Goal: Navigation & Orientation: Understand site structure

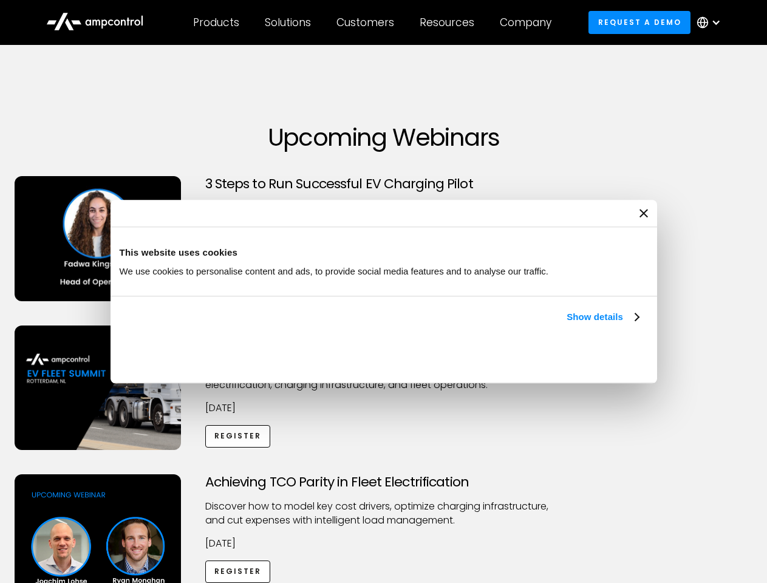
click at [566, 324] on link "Show details" at bounding box center [602, 317] width 72 height 15
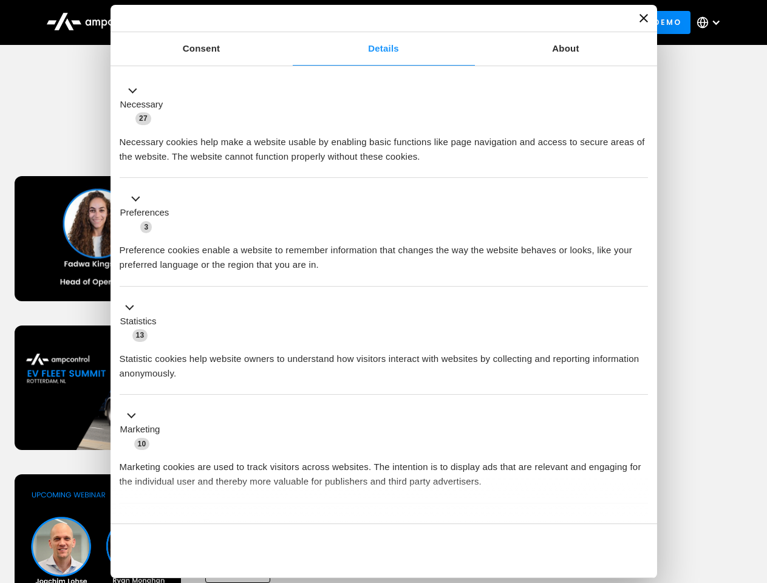
click at [640, 164] on div "Necessary cookies help make a website usable by enabling basic functions like p…" at bounding box center [384, 145] width 528 height 38
click at [753, 489] on div "Achieving TCO Parity in Fleet Electrification Discover how to model key cost dr…" at bounding box center [383, 569] width 763 height 191
click at [373, 22] on div "Customers" at bounding box center [365, 22] width 58 height 13
click at [216, 22] on div "Products" at bounding box center [216, 22] width 46 height 13
click at [288, 22] on div "Solutions" at bounding box center [288, 22] width 46 height 13
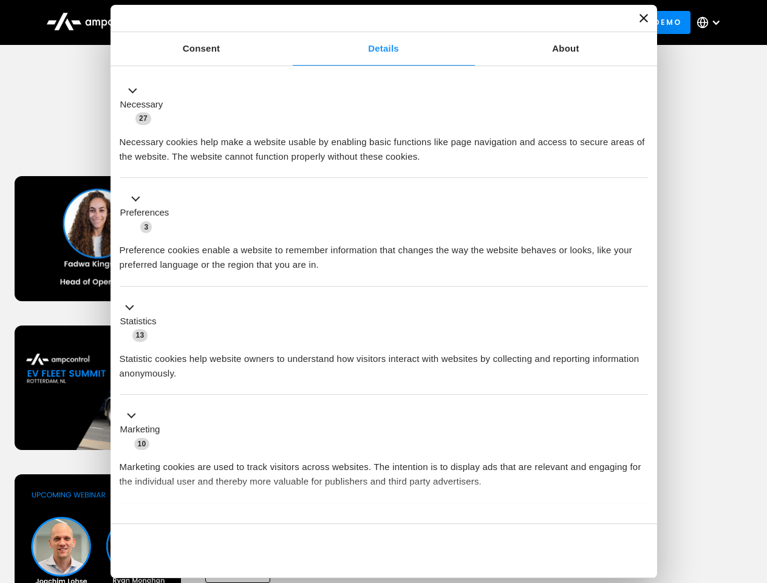
click at [367, 22] on div "Customers" at bounding box center [365, 22] width 58 height 13
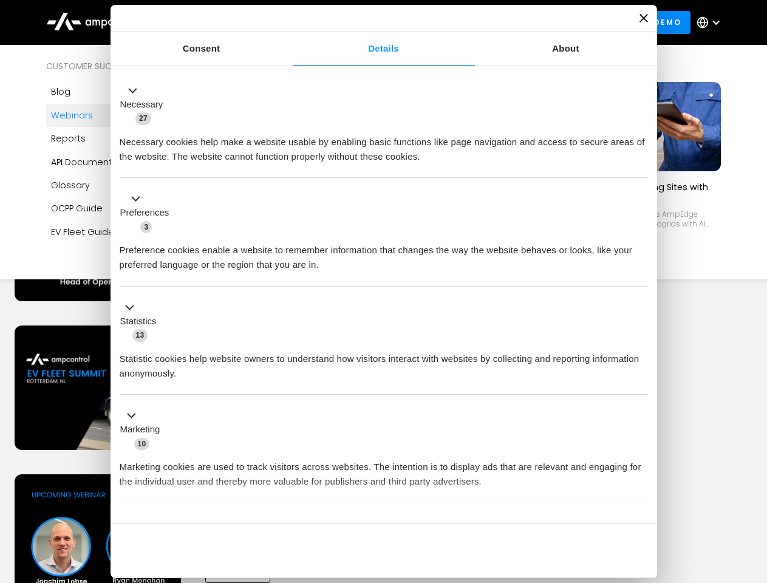
click at [449, 22] on div "Resources" at bounding box center [447, 22] width 55 height 13
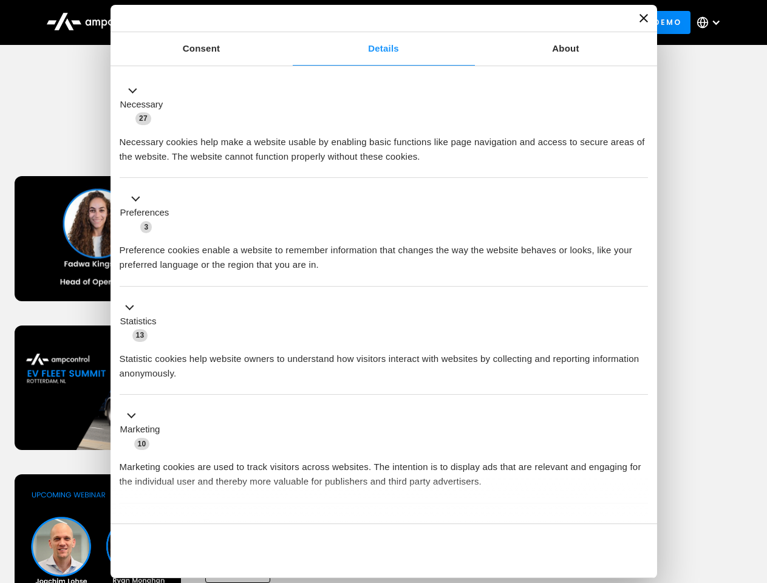
click at [529, 22] on div "Company" at bounding box center [526, 22] width 52 height 13
click at [712, 22] on div at bounding box center [716, 23] width 10 height 10
